Goal: Task Accomplishment & Management: Manage account settings

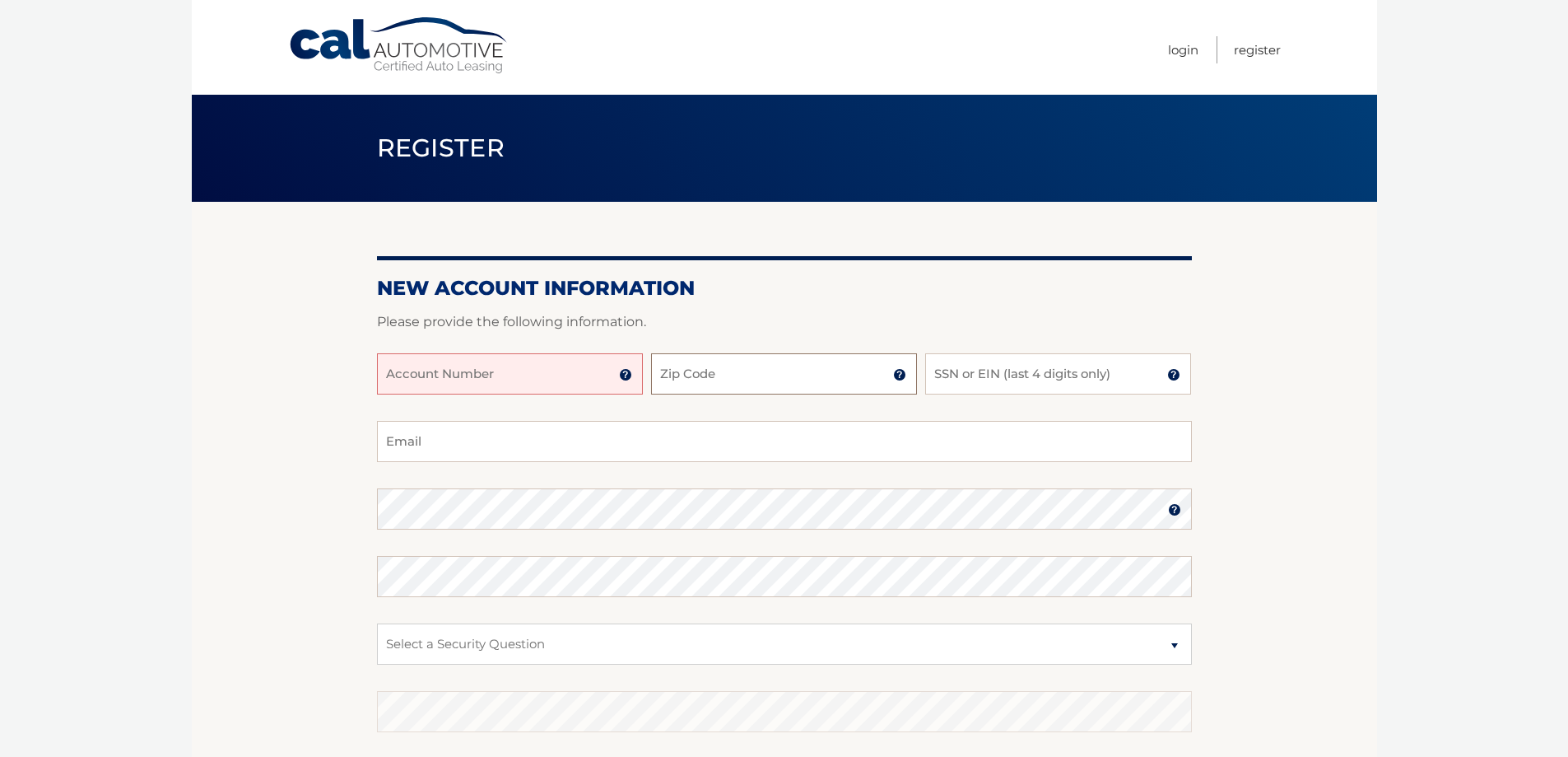
click at [692, 390] on input "Zip Code" at bounding box center [784, 373] width 266 height 42
type input "07470"
type input "mary.tom@wtt-law.com"
click at [966, 382] on input "SSN or EIN (last 4 digits only)" at bounding box center [1058, 373] width 266 height 42
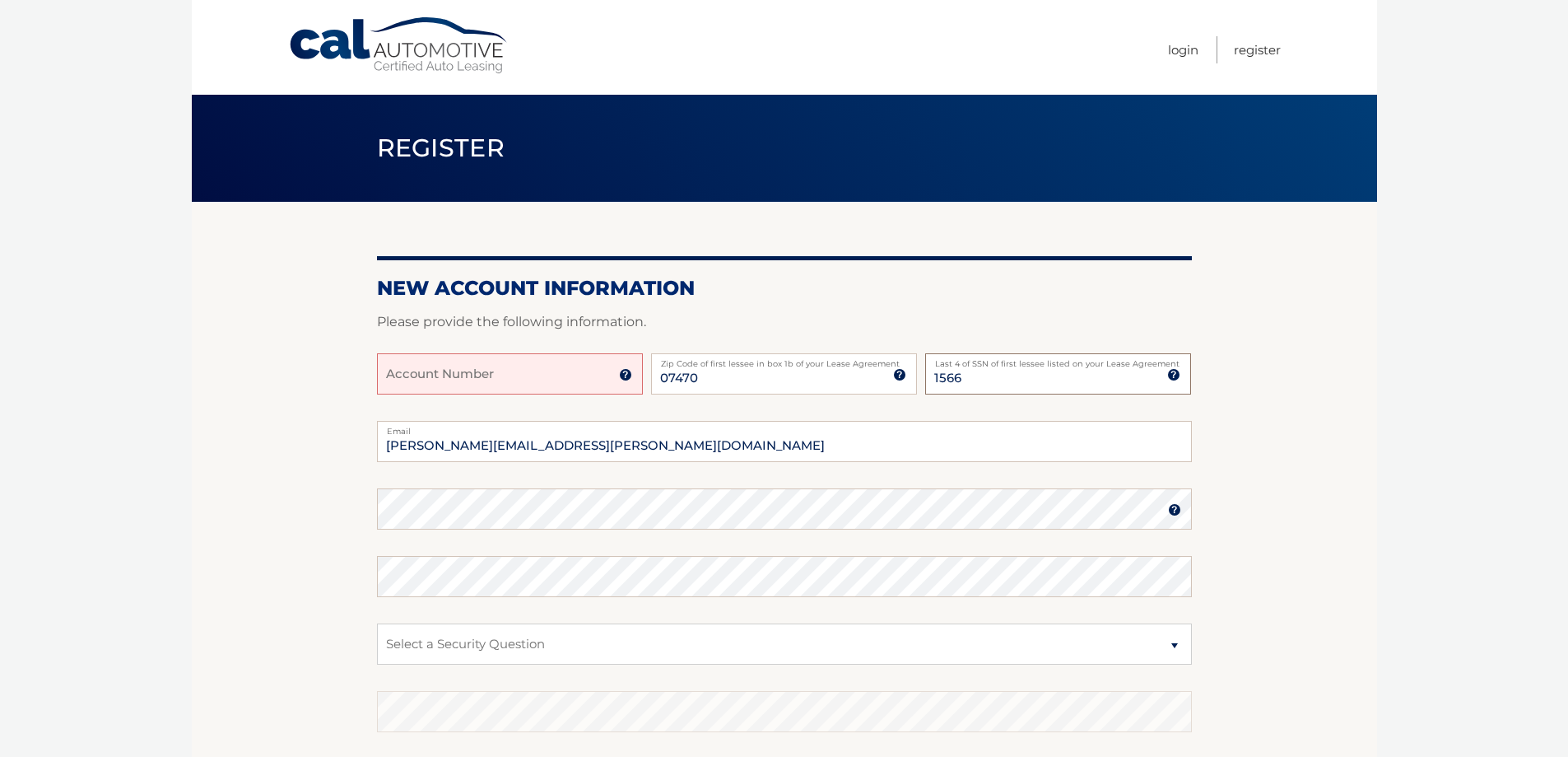
type input "1566"
type input "marytomesq@gmail.com"
click at [548, 394] on input "Account Number" at bounding box center [509, 373] width 266 height 42
click at [623, 381] on img at bounding box center [626, 375] width 14 height 14
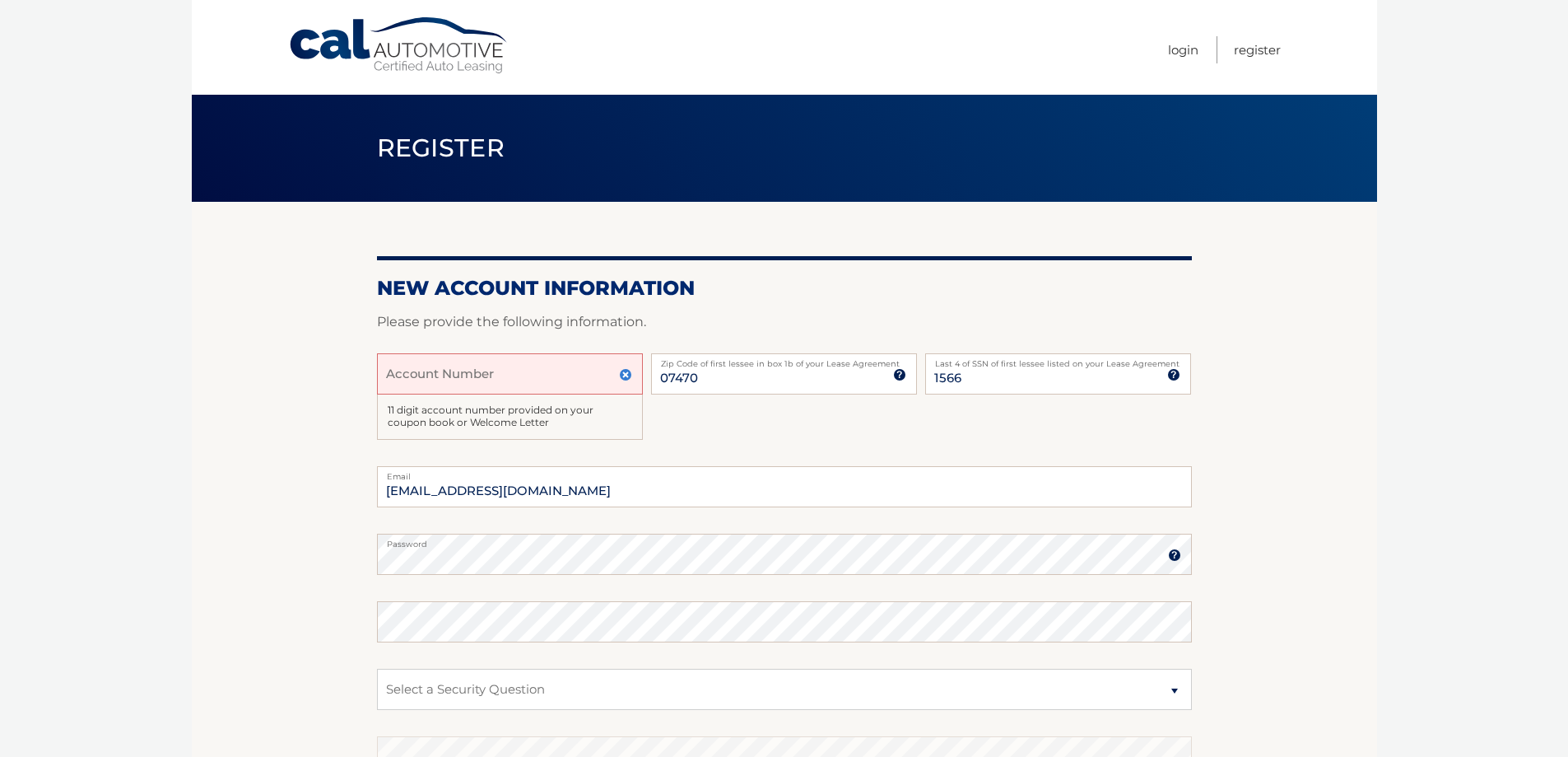
click at [1177, 562] on img at bounding box center [1175, 555] width 14 height 14
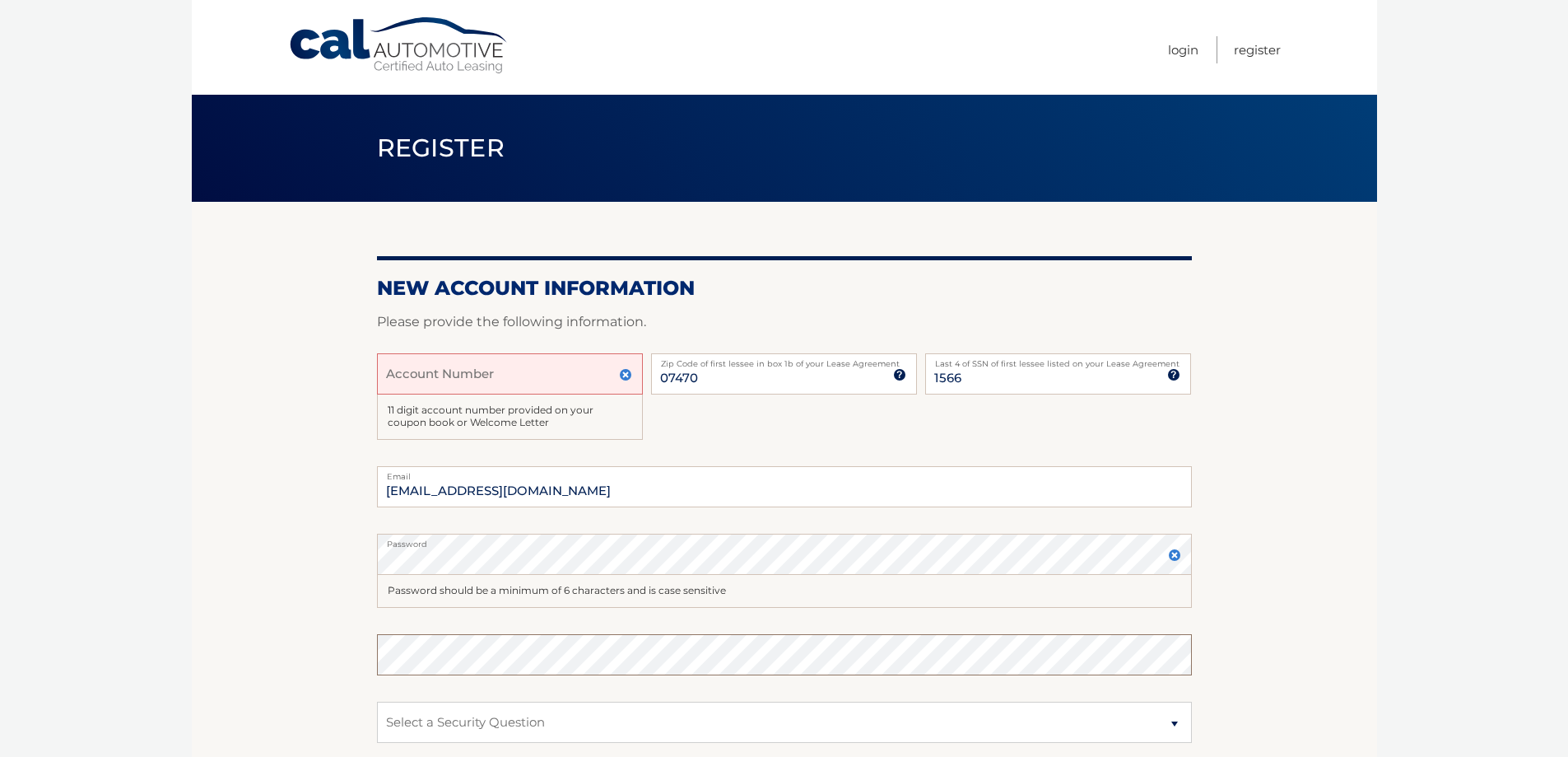
scroll to position [316, 0]
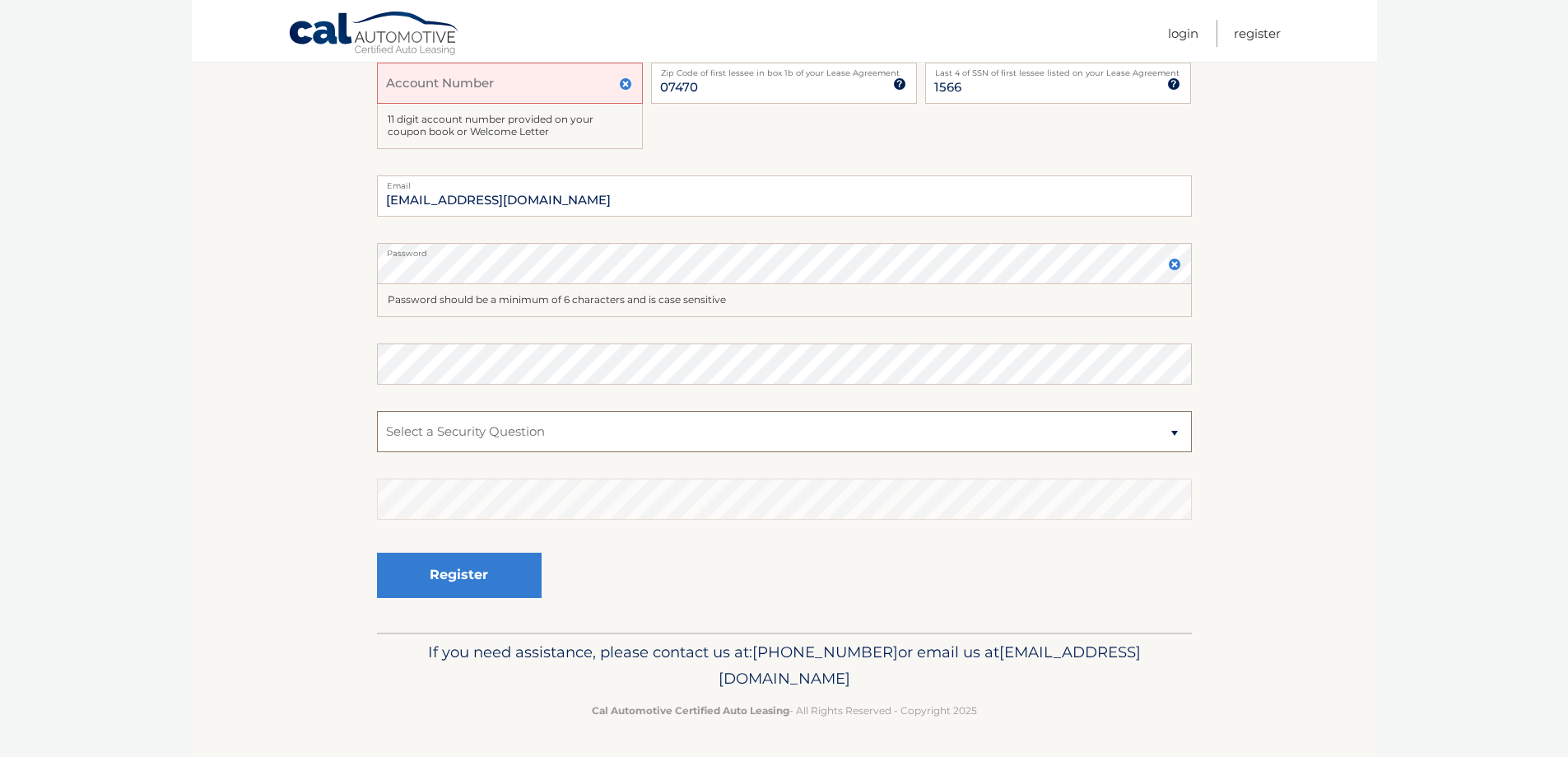
click at [429, 414] on select "Select a Security Question What was the name of your elementary school? What is…" at bounding box center [784, 431] width 815 height 42
select select "3"
click at [377, 411] on select "Select a Security Question What was the name of your elementary school? What is…" at bounding box center [784, 431] width 815 height 42
click at [374, 255] on section "New Account Information Please provide the following information. Account Numbe…" at bounding box center [784, 272] width 1185 height 721
click at [353, 260] on section "New Account Information Please provide the following information. Account Numbe…" at bounding box center [784, 272] width 1185 height 721
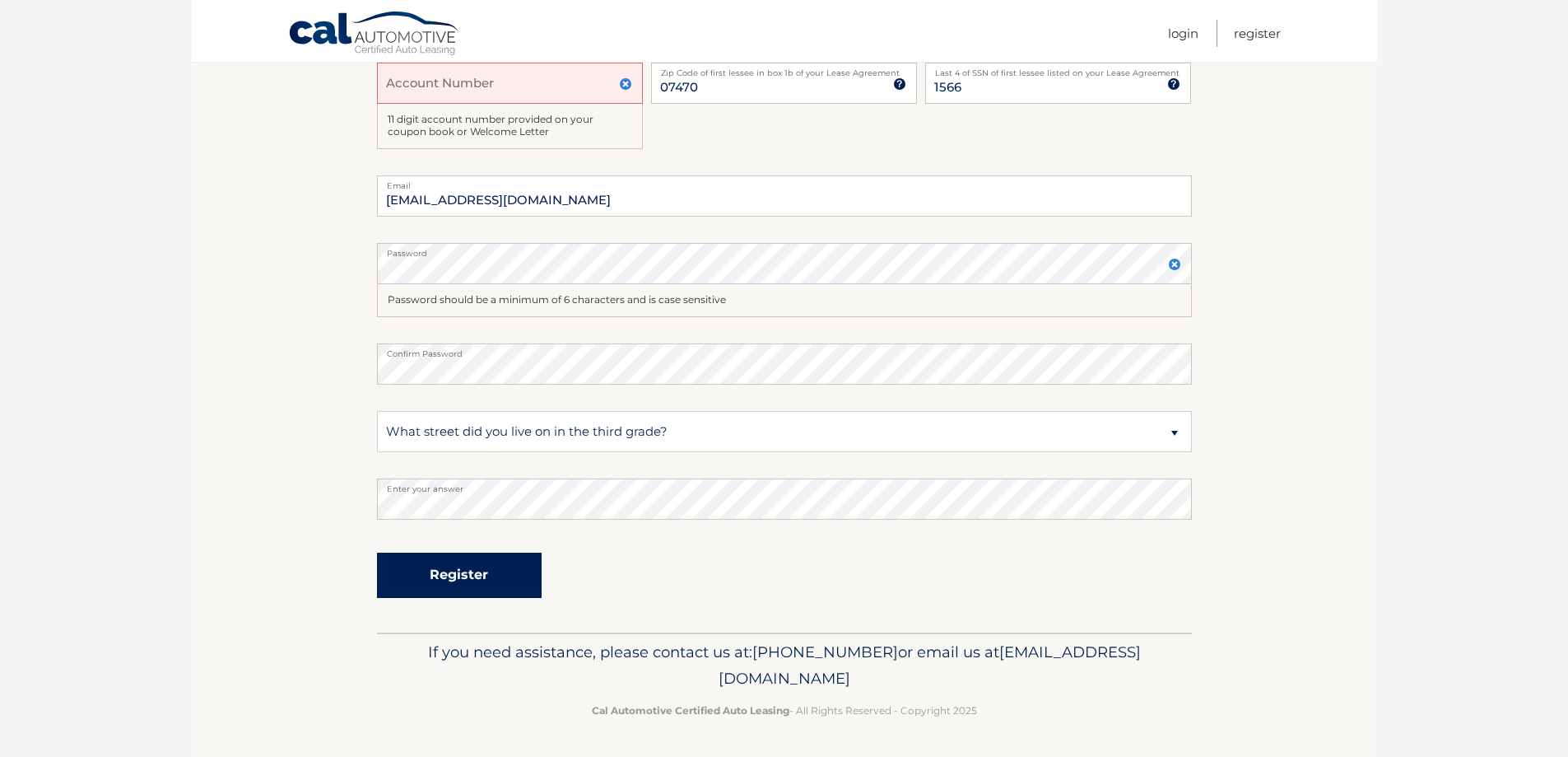
click at [427, 577] on button "Register" at bounding box center [459, 575] width 165 height 45
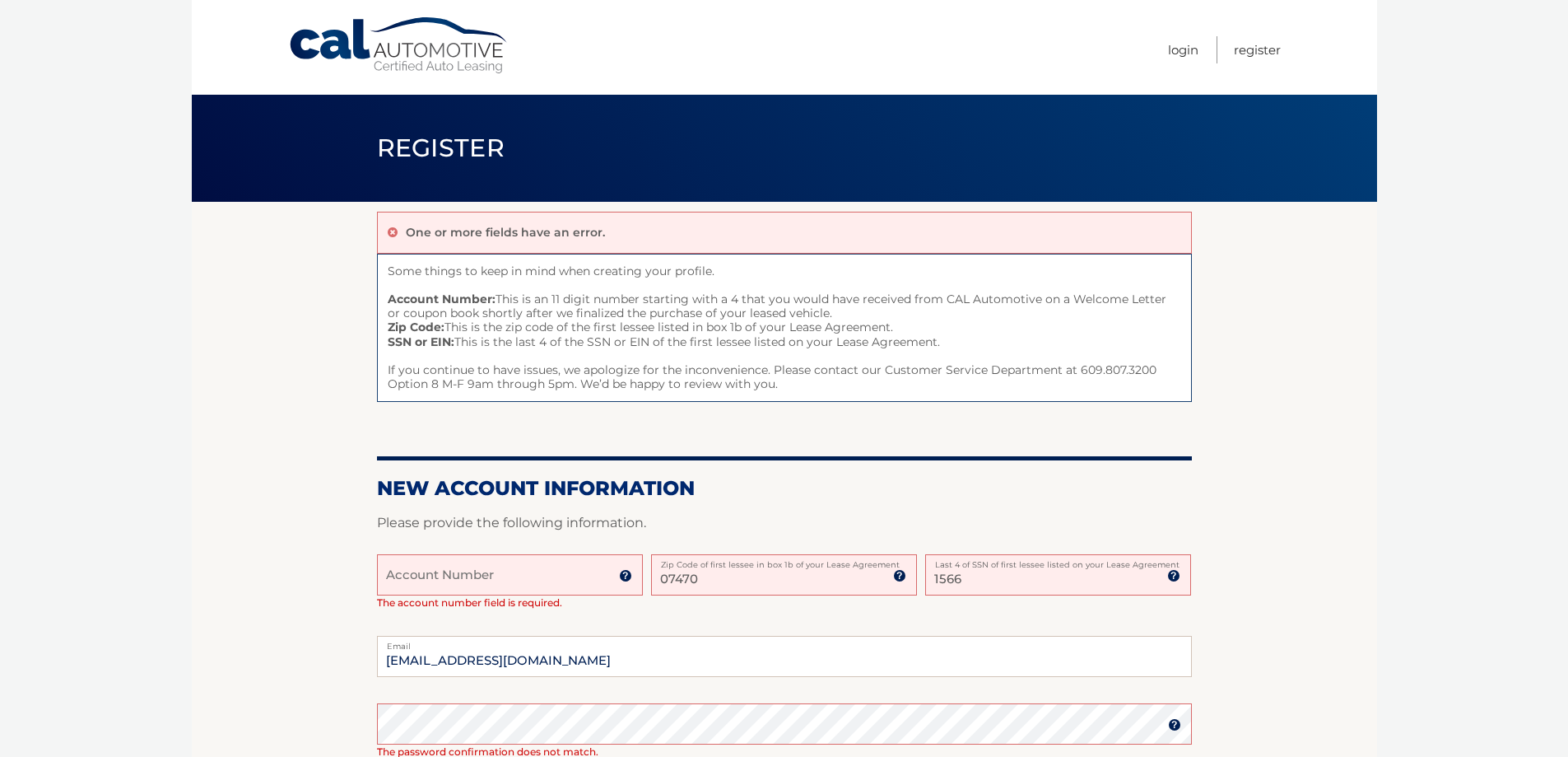
click at [526, 596] on input "Account Number" at bounding box center [509, 575] width 266 height 42
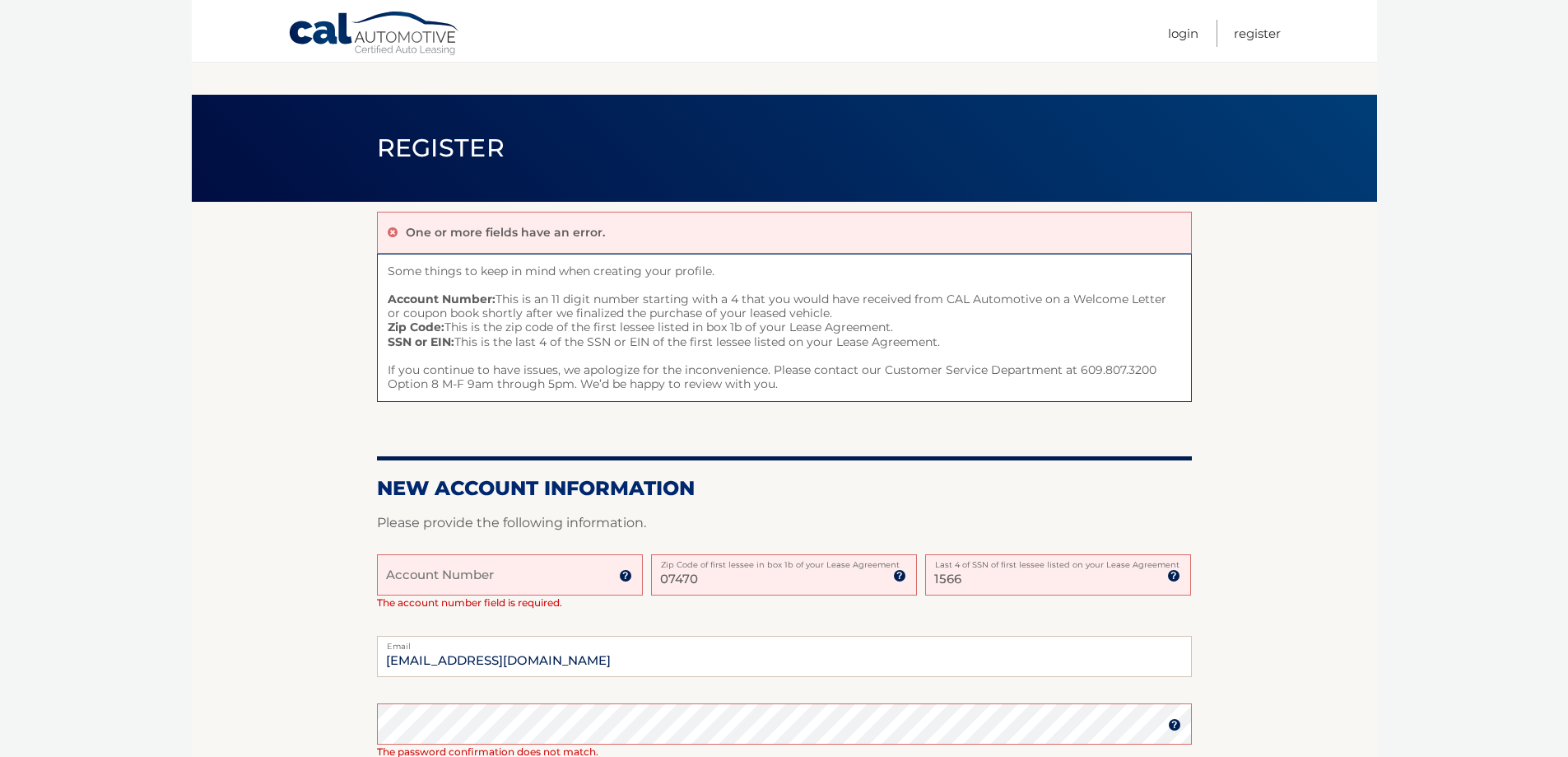
scroll to position [519, 0]
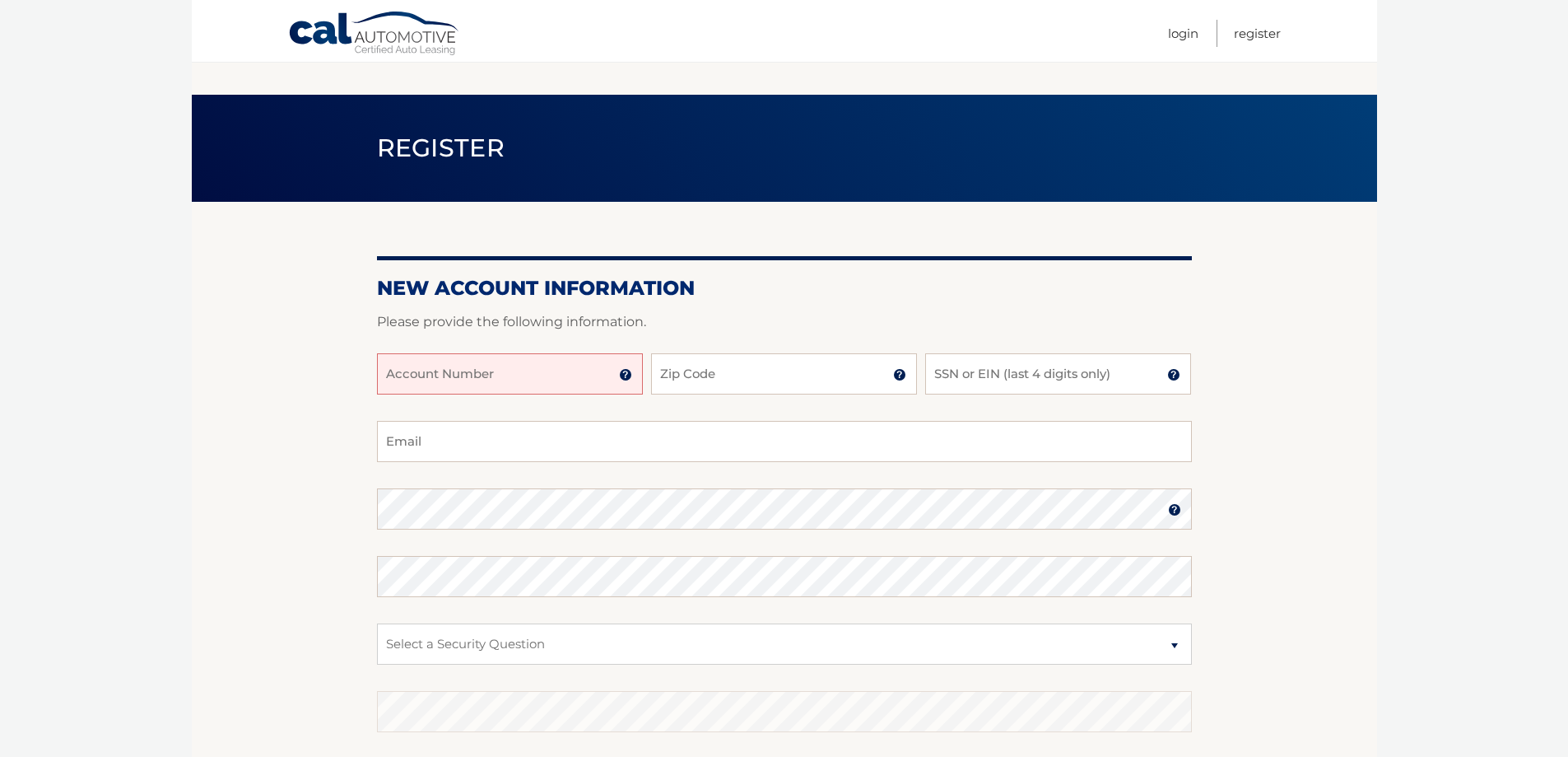
scroll to position [238, 0]
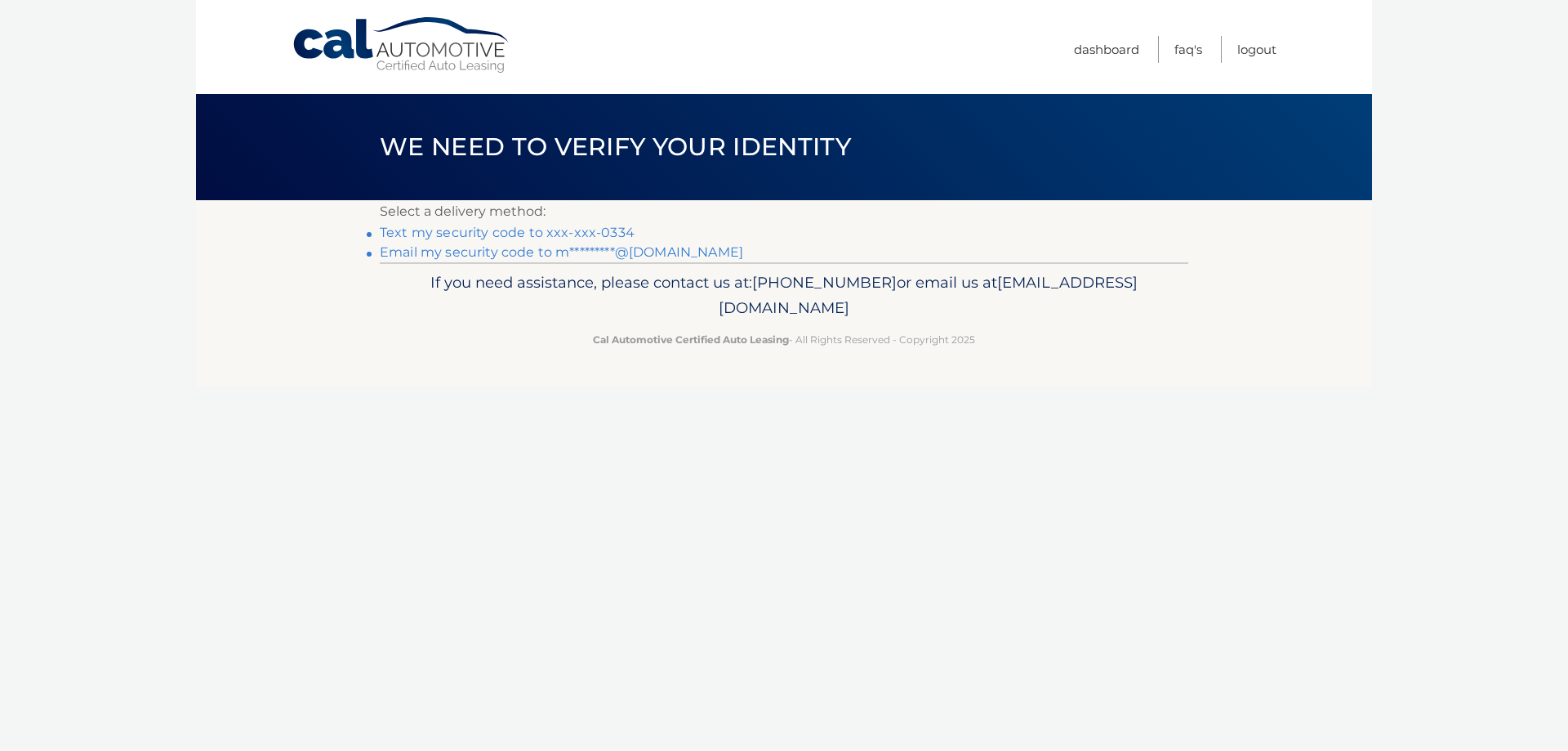
click at [635, 240] on link "Text my security code to xxx-xxx-0334" at bounding box center [507, 232] width 255 height 15
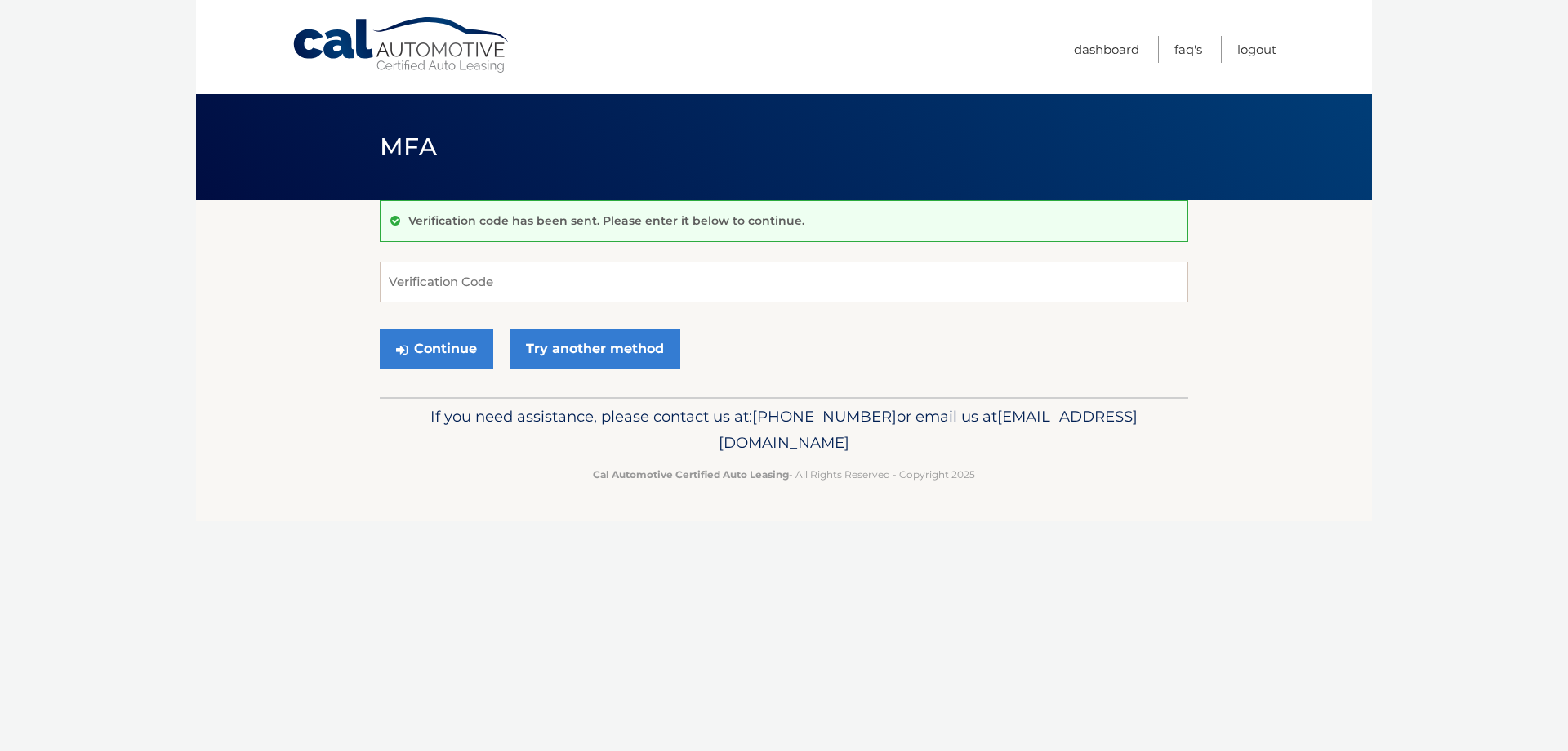
drag, startPoint x: 0, startPoint y: 0, endPoint x: 477, endPoint y: 237, distance: 532.6
click at [477, 237] on div "Verification code has been sent. Please enter it below to continue." at bounding box center [784, 221] width 809 height 41
click at [470, 290] on input "Verification Code" at bounding box center [784, 282] width 809 height 41
click at [474, 296] on input "Verification Code" at bounding box center [784, 282] width 809 height 41
type input "87008"
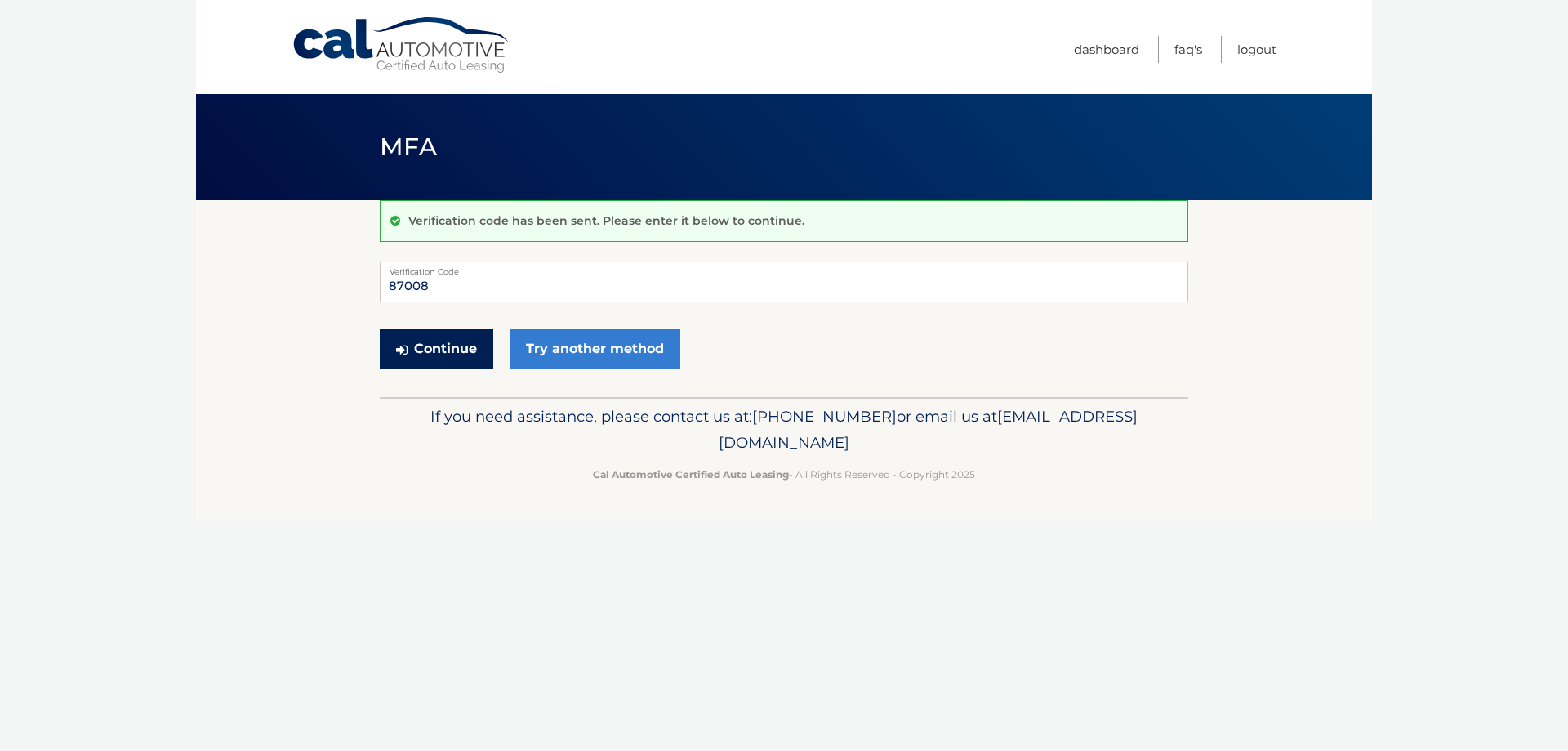
click at [484, 370] on button "Continue" at bounding box center [436, 349] width 114 height 41
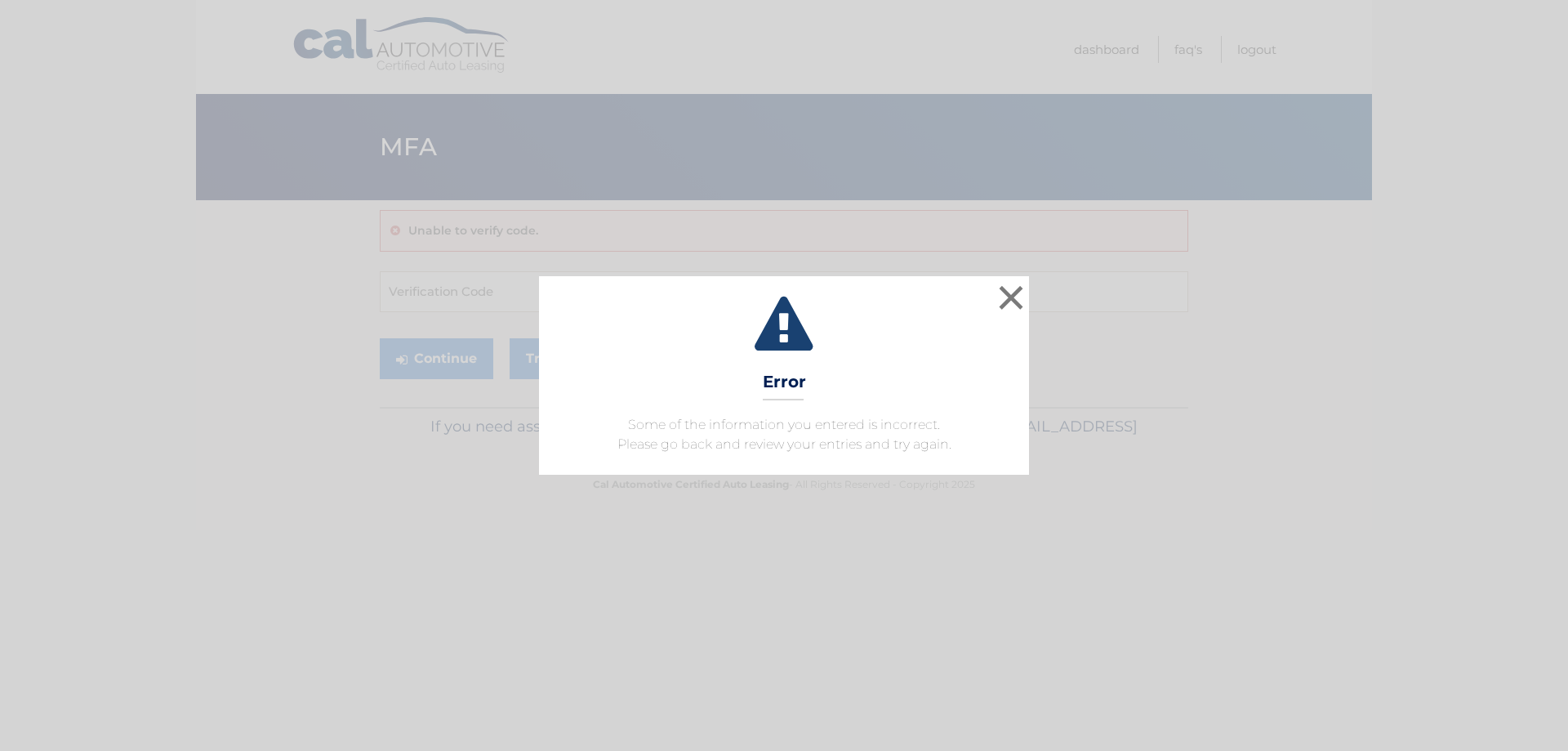
click at [811, 315] on icon at bounding box center [784, 326] width 449 height 59
click at [461, 285] on div "× Error Some of the information you entered is incorrect. Please go back and re…" at bounding box center [784, 375] width 1555 height 198
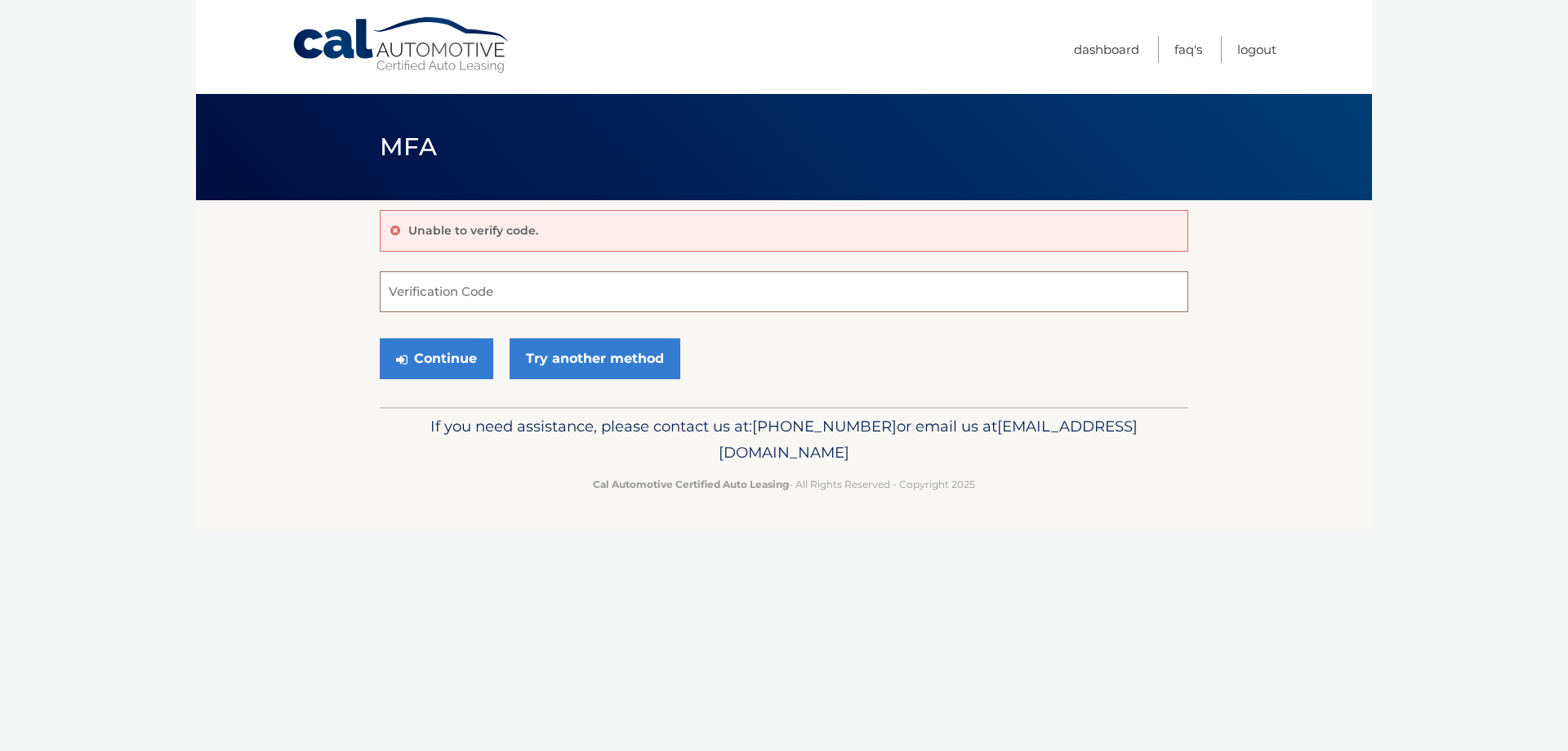
click at [486, 298] on input "Verification Code" at bounding box center [784, 291] width 809 height 41
type input "870008"
click at [431, 379] on button "Continue" at bounding box center [436, 359] width 114 height 41
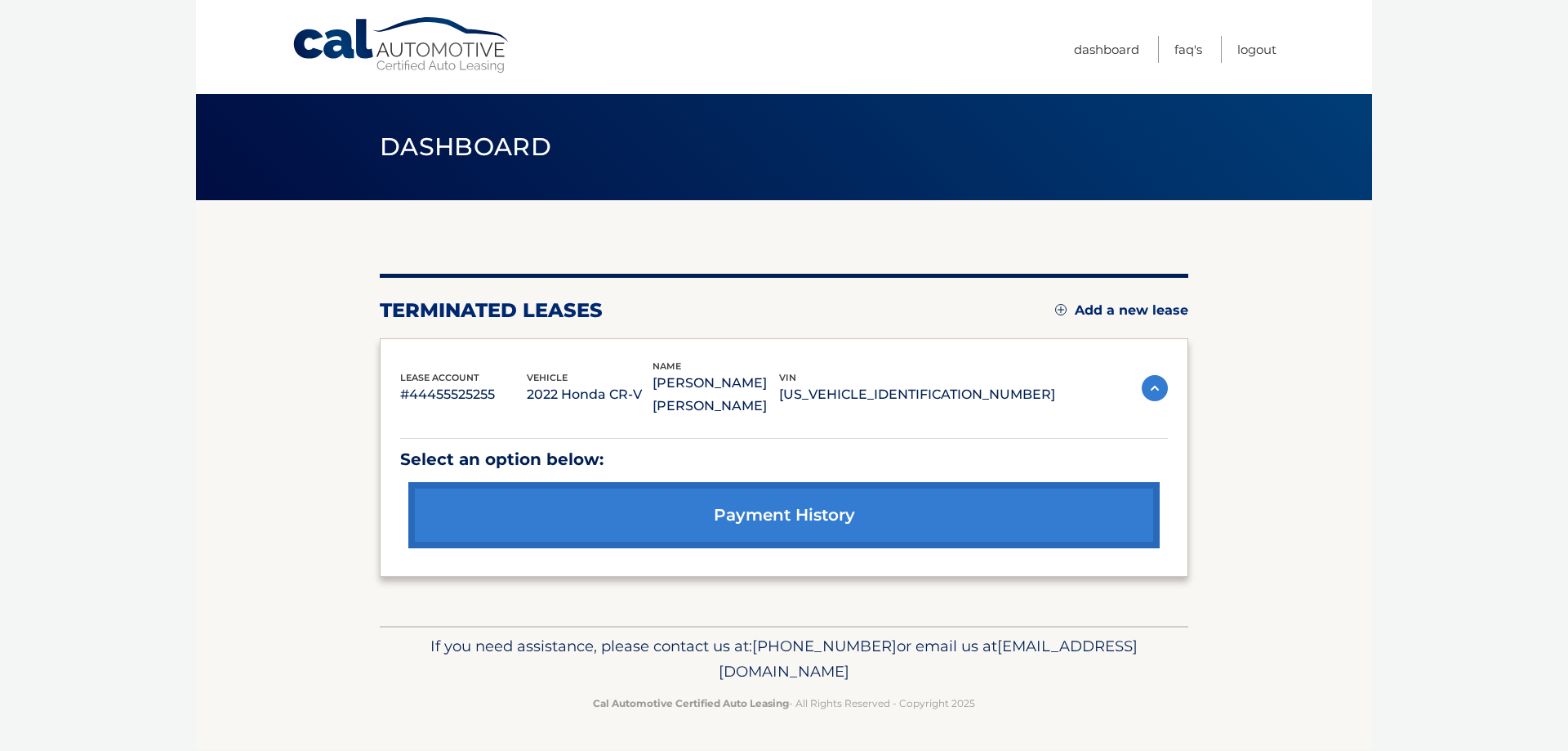
click at [465, 383] on p "#44455525255" at bounding box center [463, 394] width 126 height 23
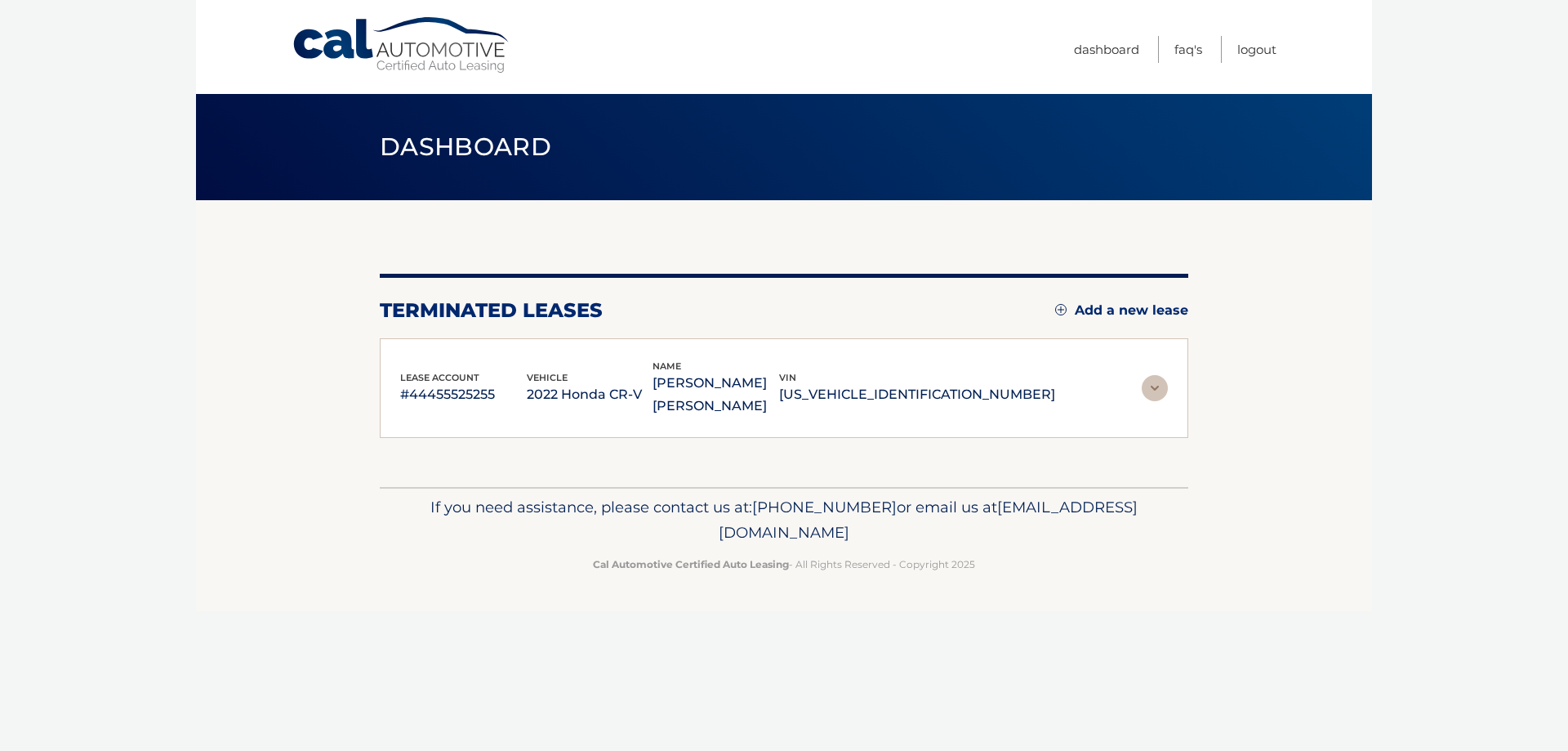
click at [484, 370] on div "lease account #44455525255" at bounding box center [463, 389] width 126 height 37
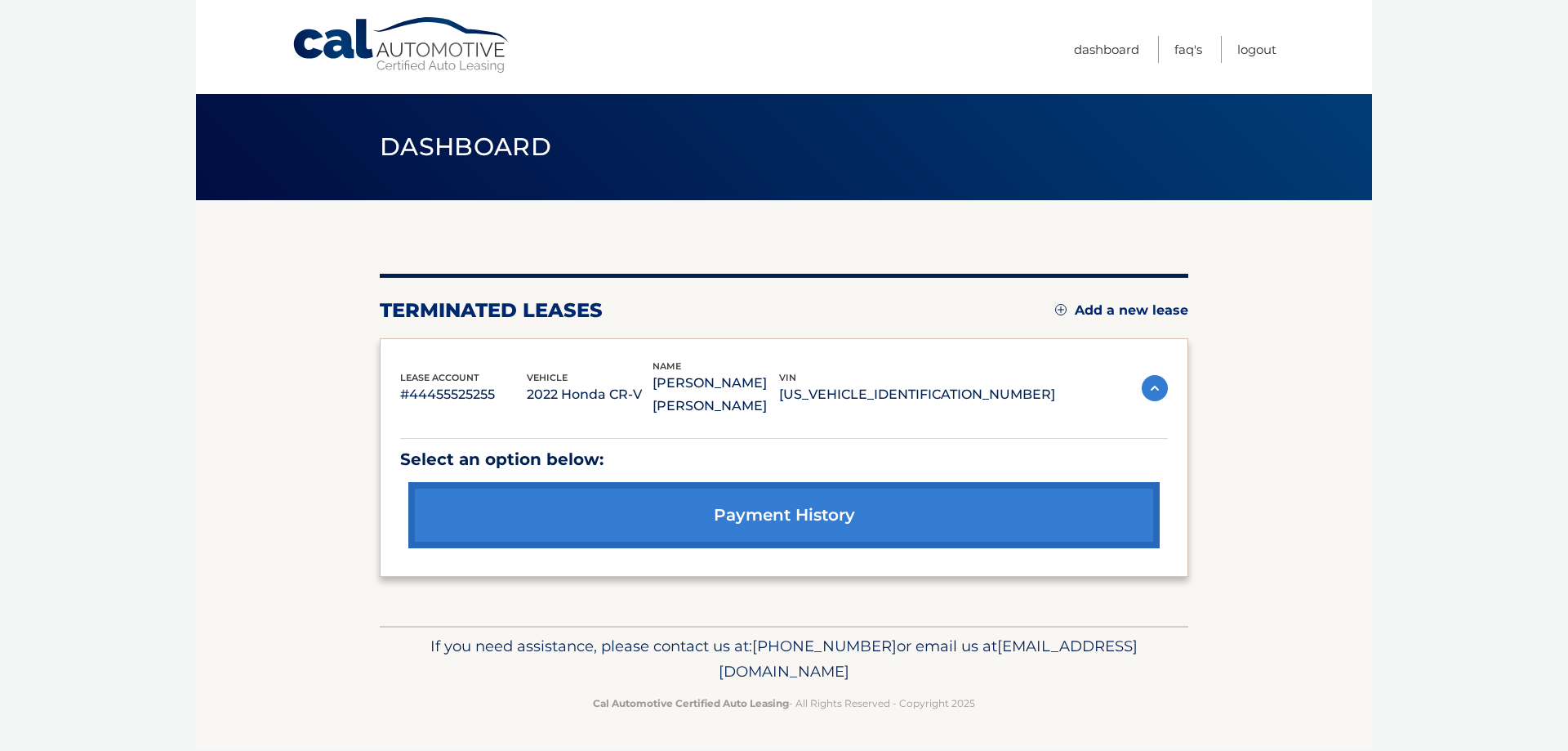
click at [827, 497] on link "payment history" at bounding box center [784, 514] width 752 height 67
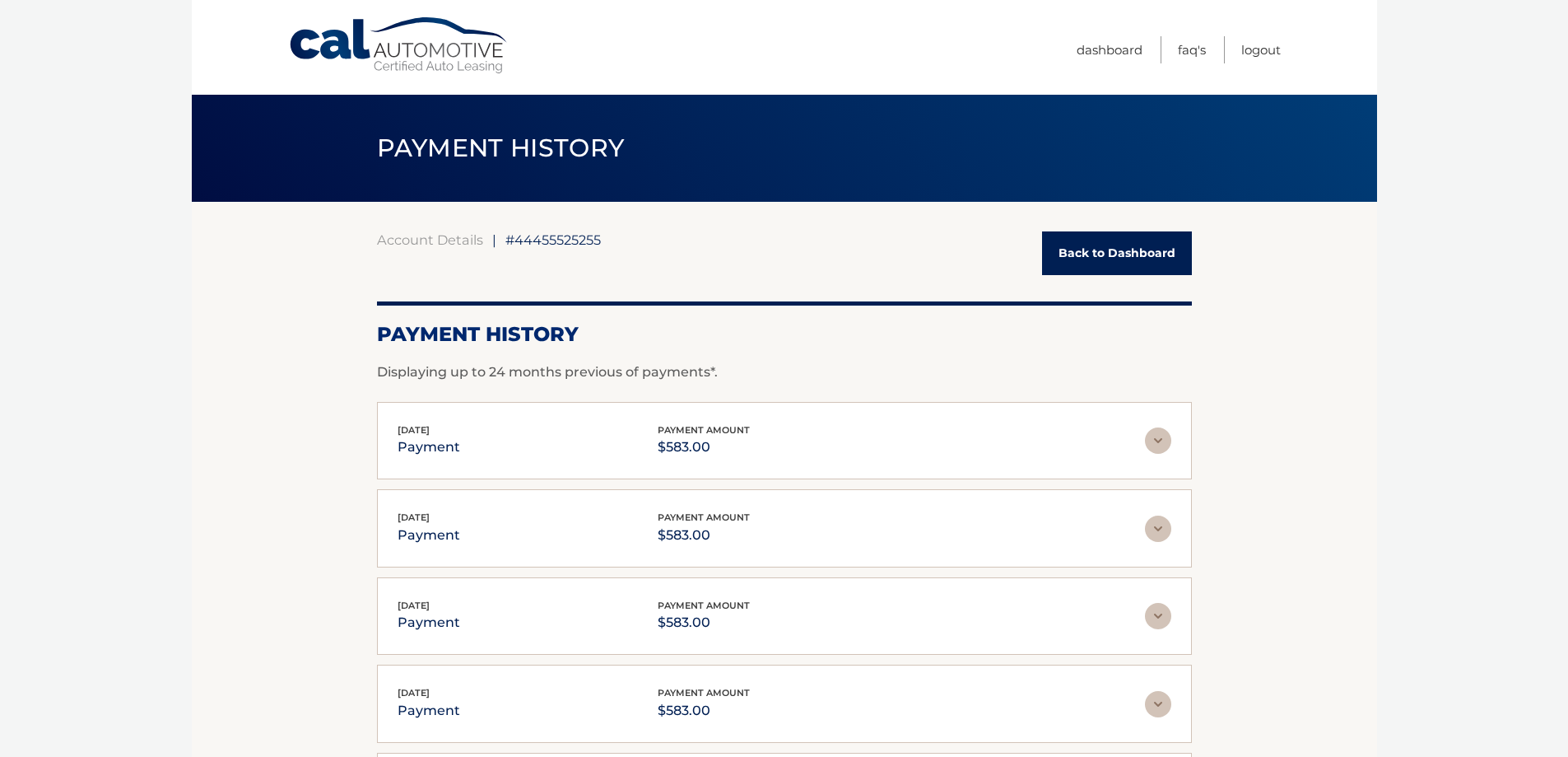
click at [1134, 255] on link "Back to Dashboard" at bounding box center [1117, 253] width 150 height 43
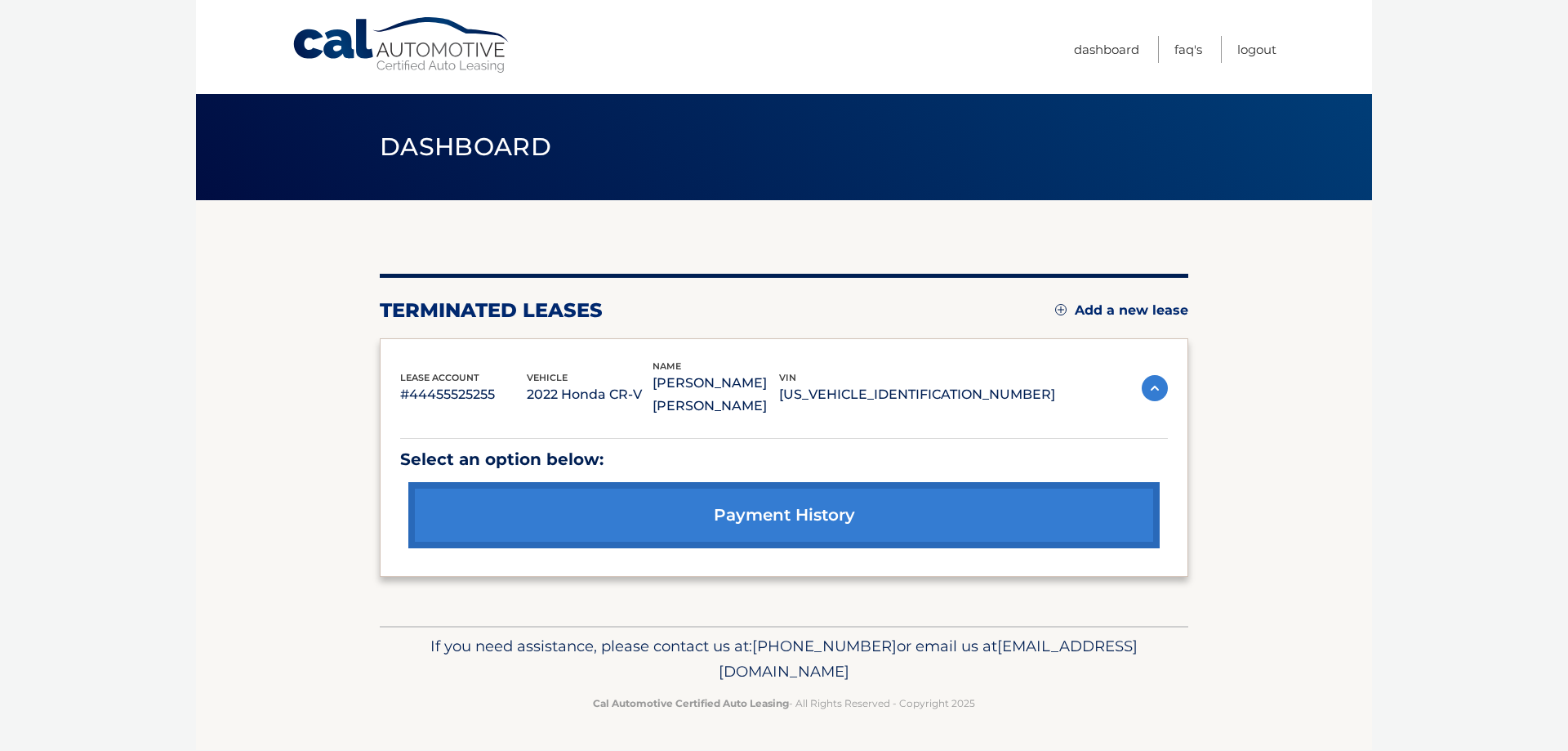
click at [1124, 310] on link "Add a new lease" at bounding box center [1122, 310] width 133 height 16
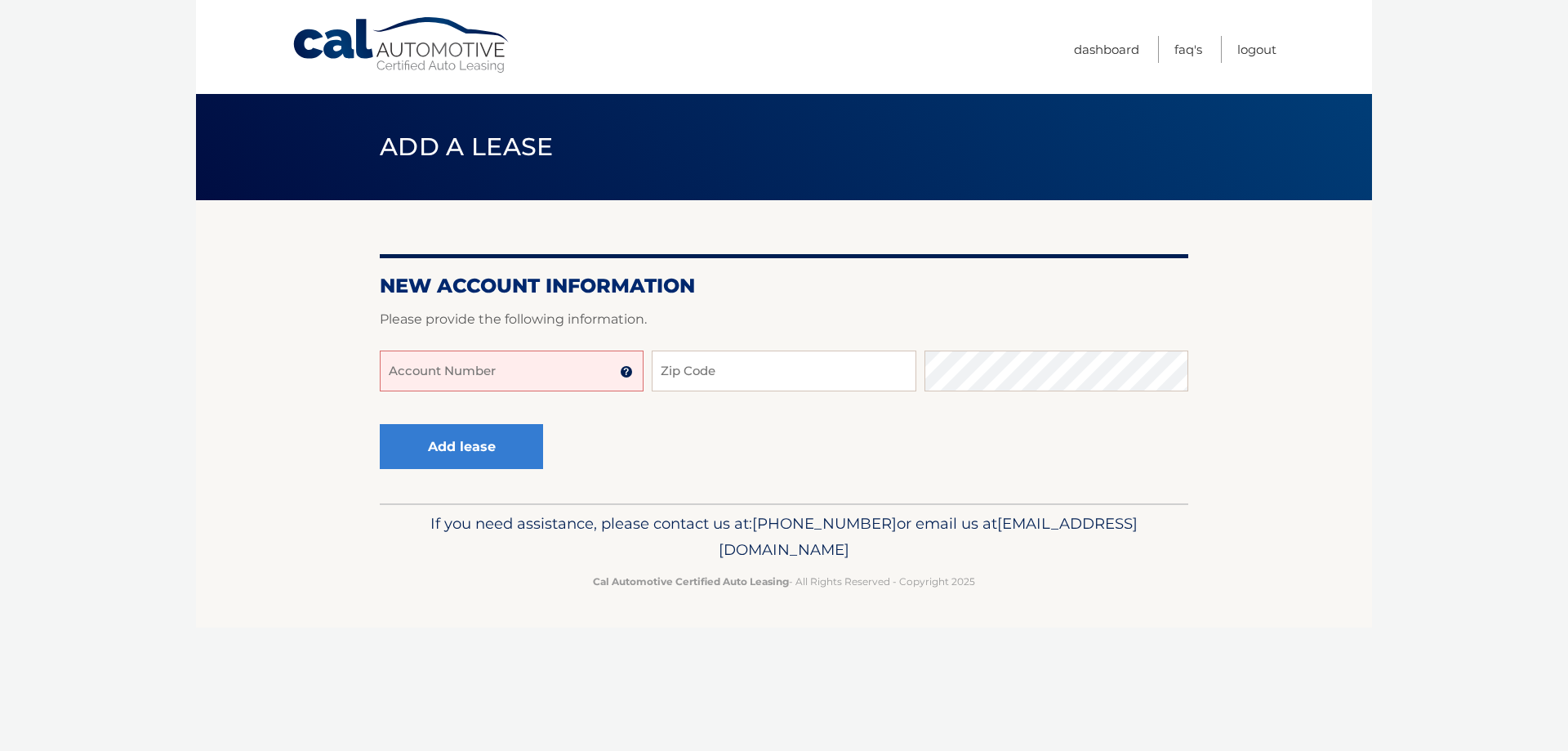
click at [537, 391] on input "Account Number" at bounding box center [511, 370] width 263 height 41
click at [633, 378] on img at bounding box center [626, 372] width 13 height 13
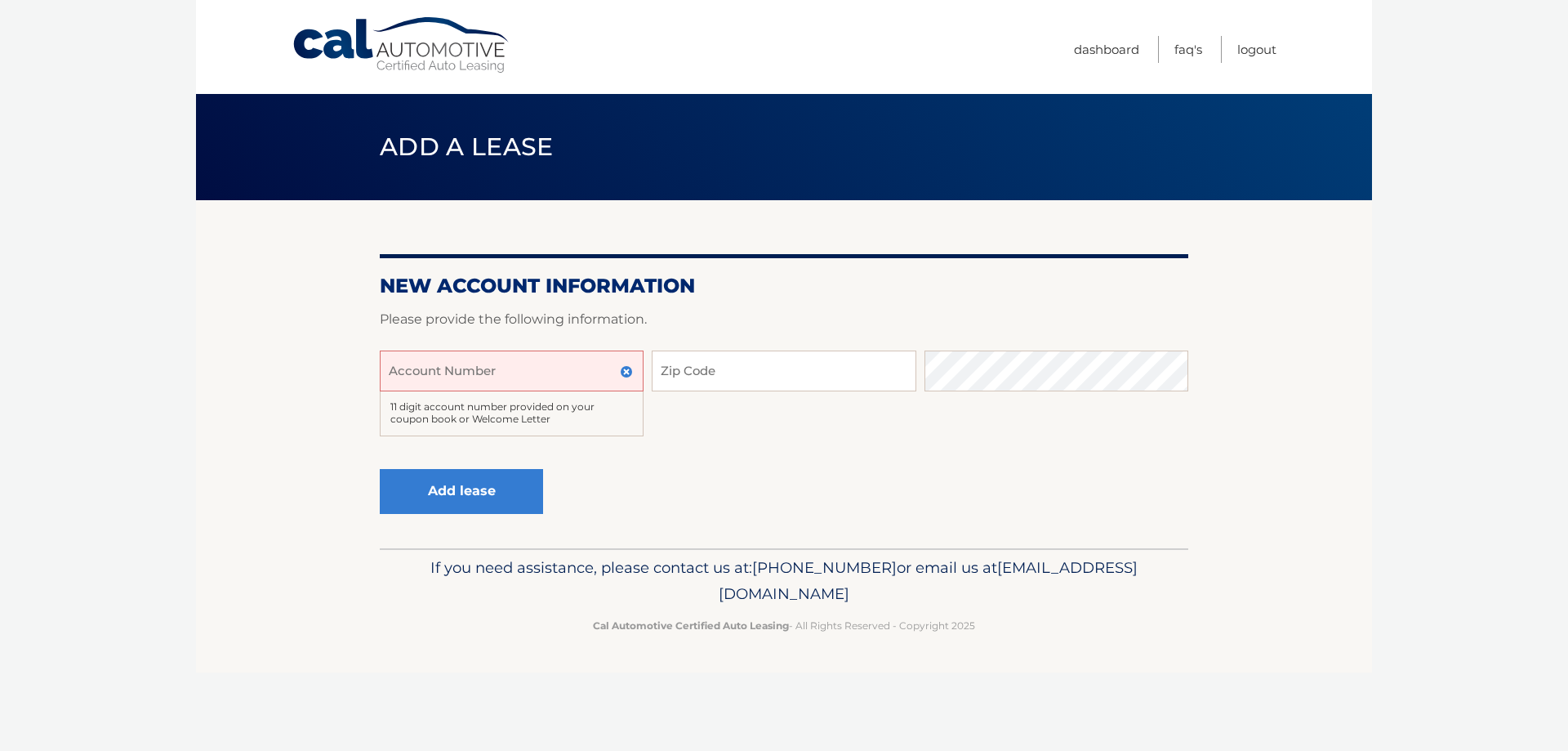
click at [604, 422] on div "11 digit account number provided on your coupon book or Welcome Letter" at bounding box center [511, 413] width 263 height 45
click at [709, 388] on input "Zip Code" at bounding box center [783, 370] width 263 height 41
type input "07470"
click at [444, 378] on input "Account Number" at bounding box center [511, 370] width 263 height 41
click at [446, 381] on input "Account Number" at bounding box center [511, 370] width 263 height 41
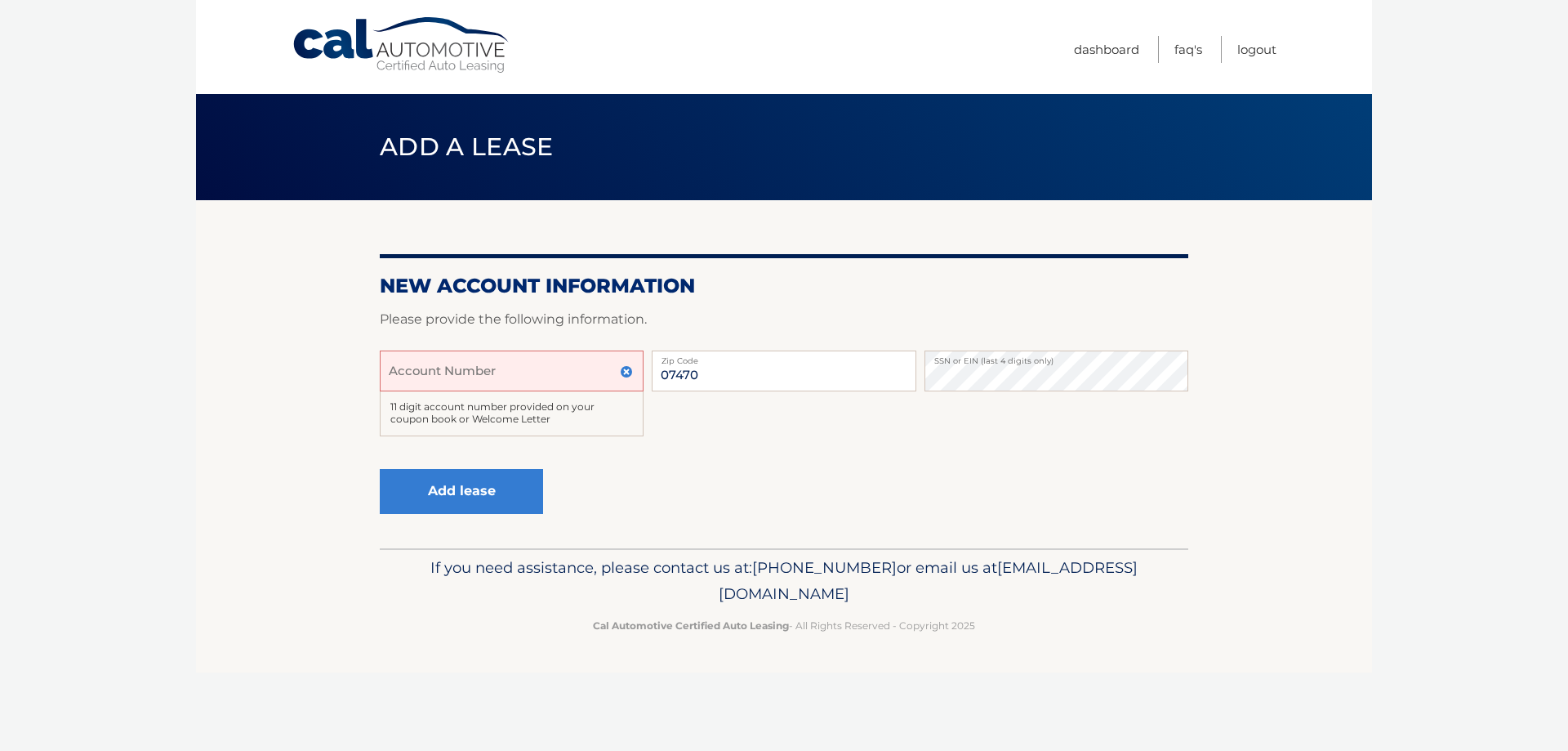
click at [627, 378] on img at bounding box center [626, 372] width 13 height 13
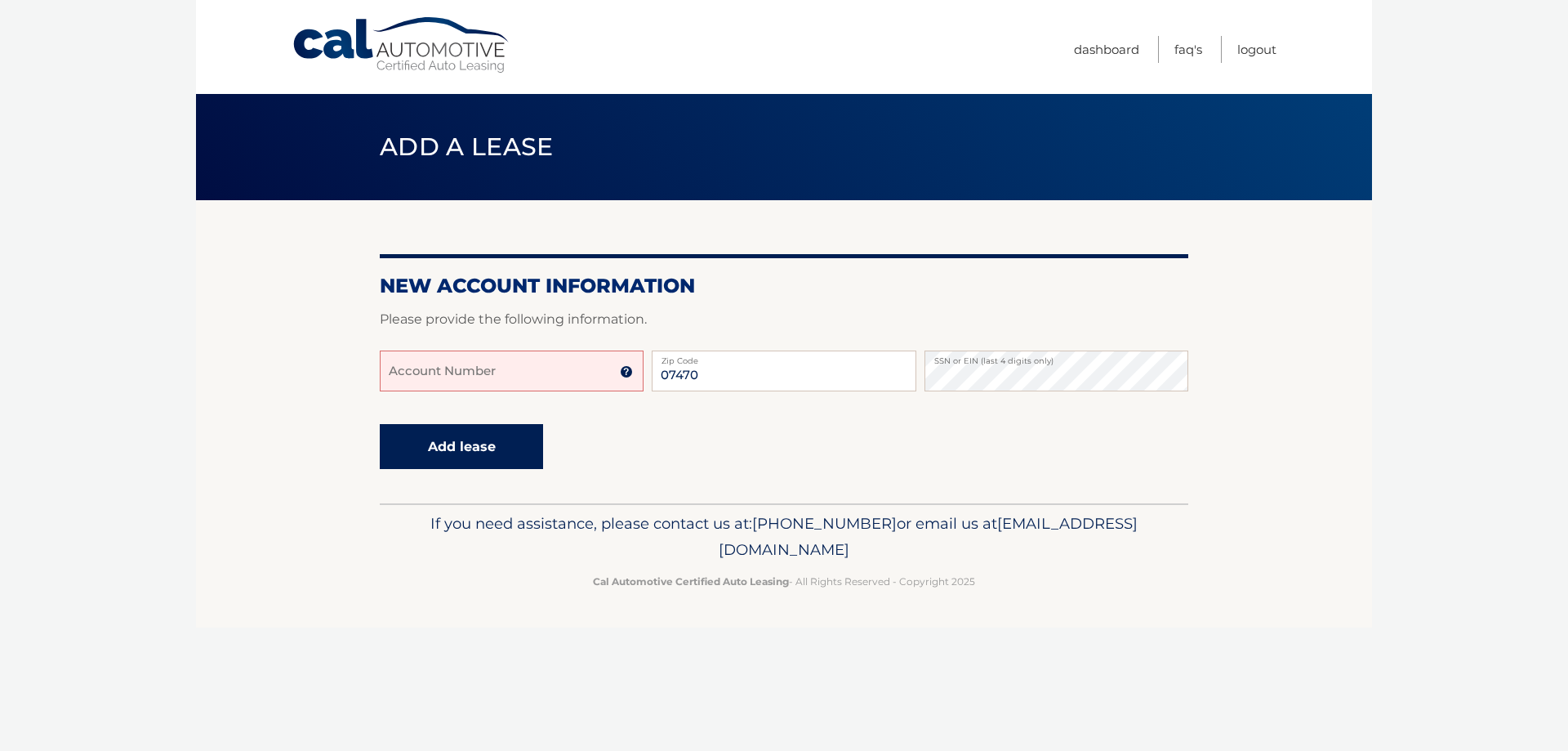
click at [518, 460] on button "Add lease" at bounding box center [461, 446] width 163 height 45
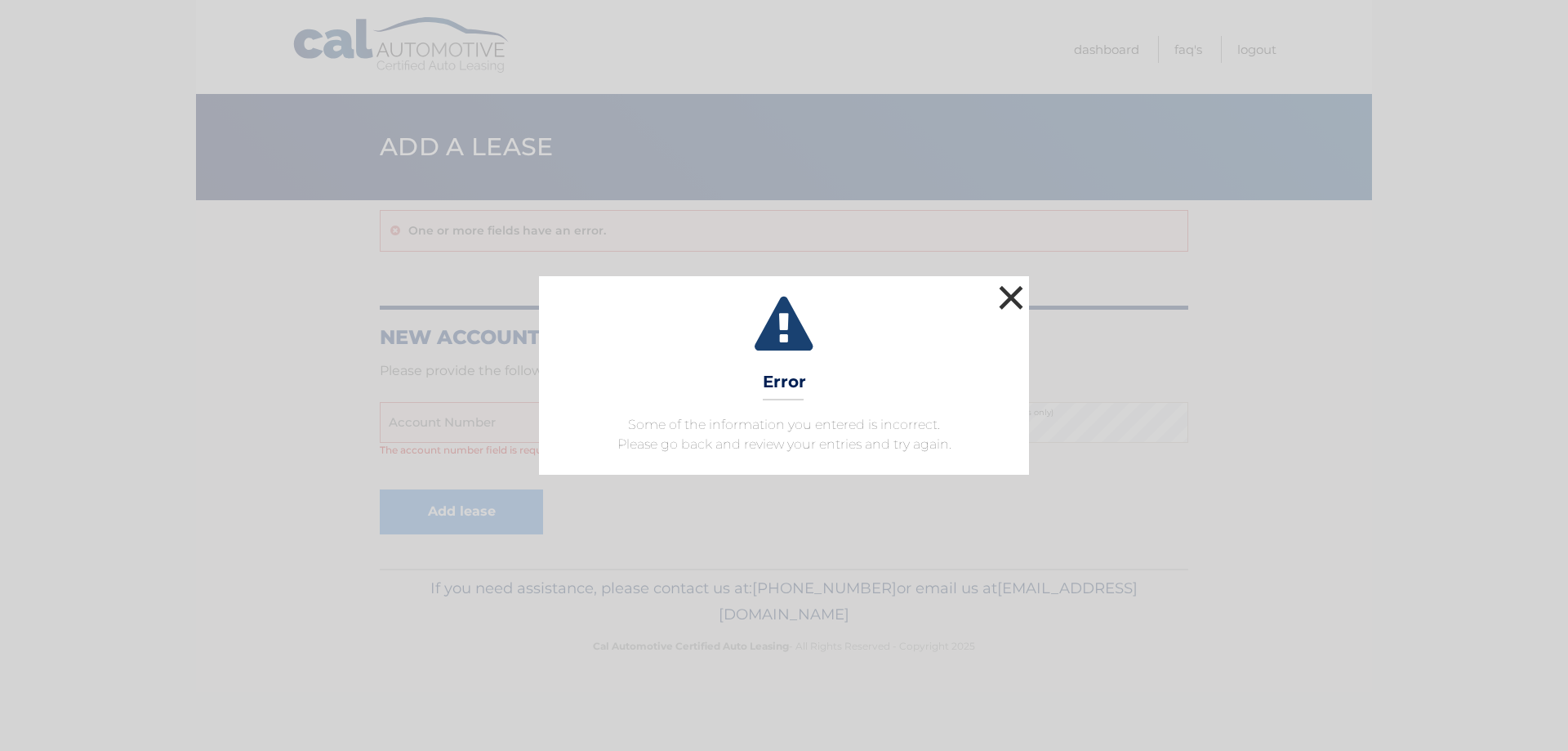
click at [1006, 281] on button "×" at bounding box center [1011, 297] width 33 height 33
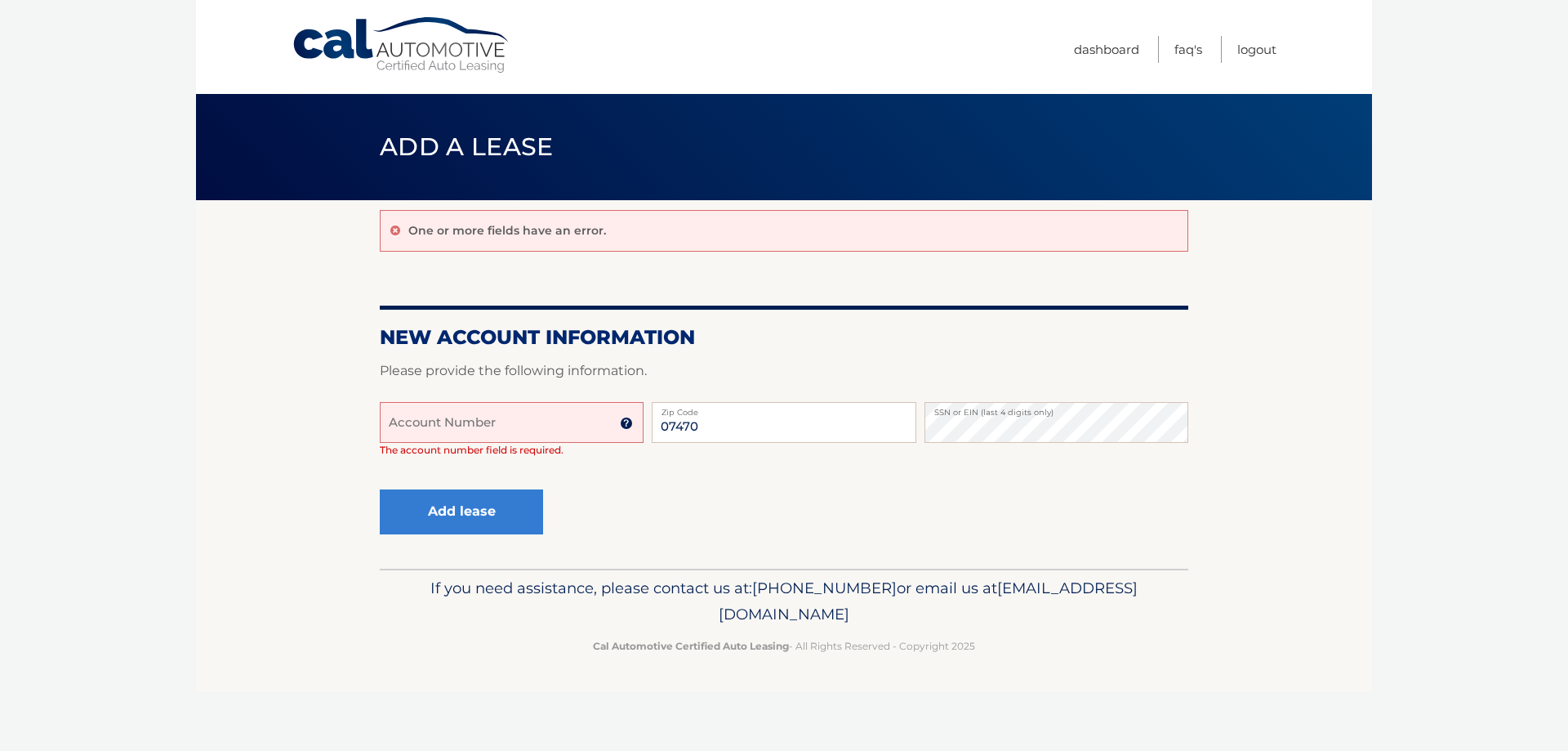
click at [464, 439] on input "Account Number" at bounding box center [511, 422] width 263 height 41
drag, startPoint x: 933, startPoint y: 635, endPoint x: 625, endPoint y: 641, distance: 308.1
click at [625, 627] on p "If you need assistance, please contact us at: 609-807-3200 or email us at Custo…" at bounding box center [784, 601] width 787 height 52
copy span "[EMAIL_ADDRESS][DOMAIN_NAME]"
